Goal: Contribute content

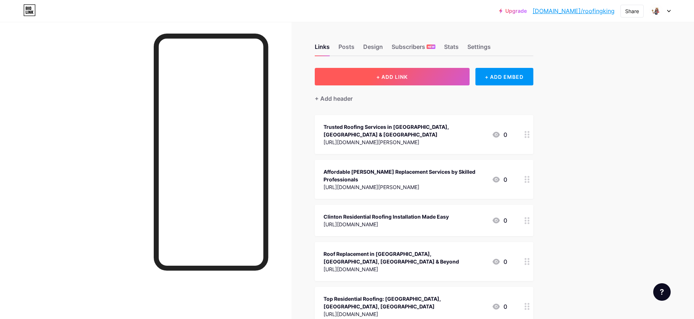
click at [382, 76] on span "+ ADD LINK" at bounding box center [392, 77] width 31 height 6
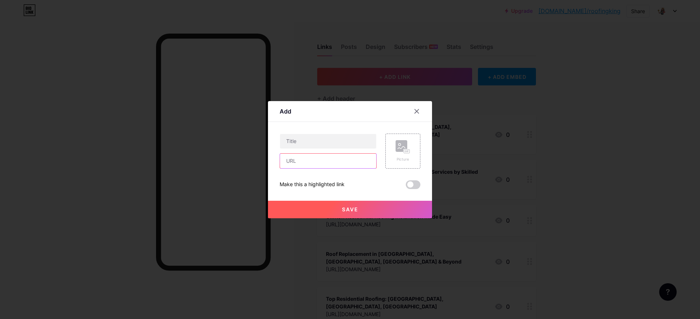
click at [322, 168] on input "text" at bounding box center [328, 160] width 96 height 15
paste input "[URL][DOMAIN_NAME]"
type input "[URL][DOMAIN_NAME]"
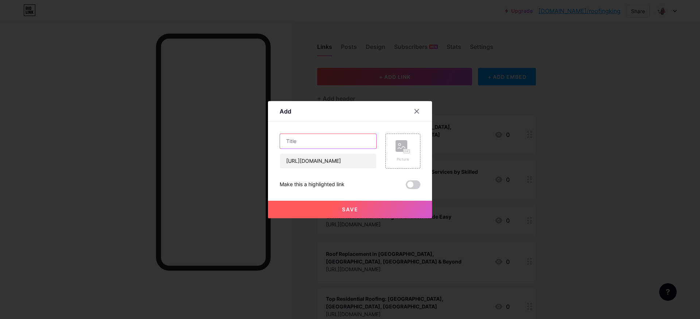
click at [326, 142] on input "text" at bounding box center [328, 141] width 96 height 15
paste input "Trusted Roof Replacement Services in [GEOGRAPHIC_DATA] Towns"
type input "Trusted Roof Replacement Services in [GEOGRAPHIC_DATA] Towns"
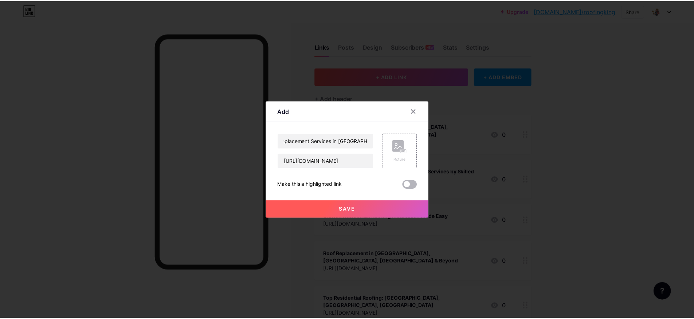
scroll to position [0, 0]
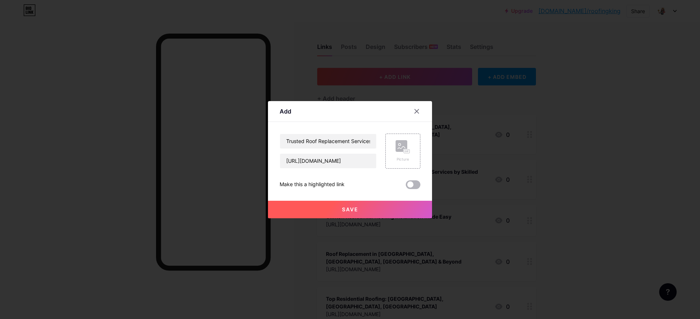
click at [410, 184] on span at bounding box center [413, 184] width 15 height 9
click at [406, 186] on input "checkbox" at bounding box center [406, 186] width 0 height 0
click at [350, 211] on span "Save" at bounding box center [350, 209] width 16 height 6
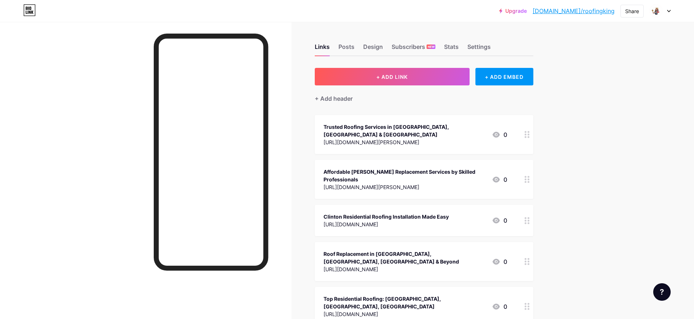
click at [437, 125] on div "Trusted Roofing Services in [GEOGRAPHIC_DATA], [GEOGRAPHIC_DATA] & [GEOGRAPHIC_…" at bounding box center [405, 130] width 163 height 15
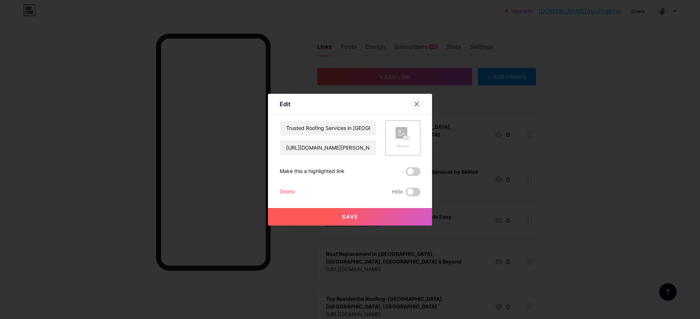
click at [414, 102] on icon at bounding box center [417, 104] width 6 height 6
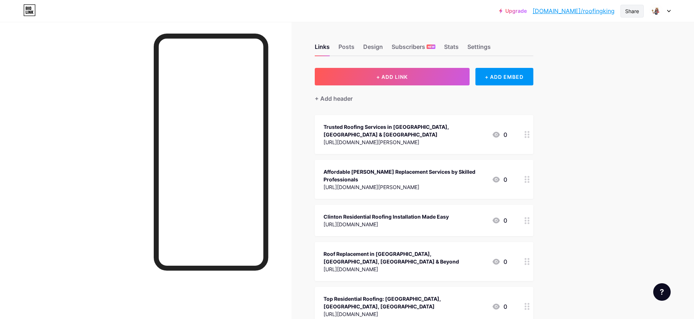
click at [630, 10] on div "Share" at bounding box center [633, 11] width 14 height 8
click at [578, 43] on div "Copy link" at bounding box center [589, 37] width 109 height 17
